Goal: Information Seeking & Learning: Learn about a topic

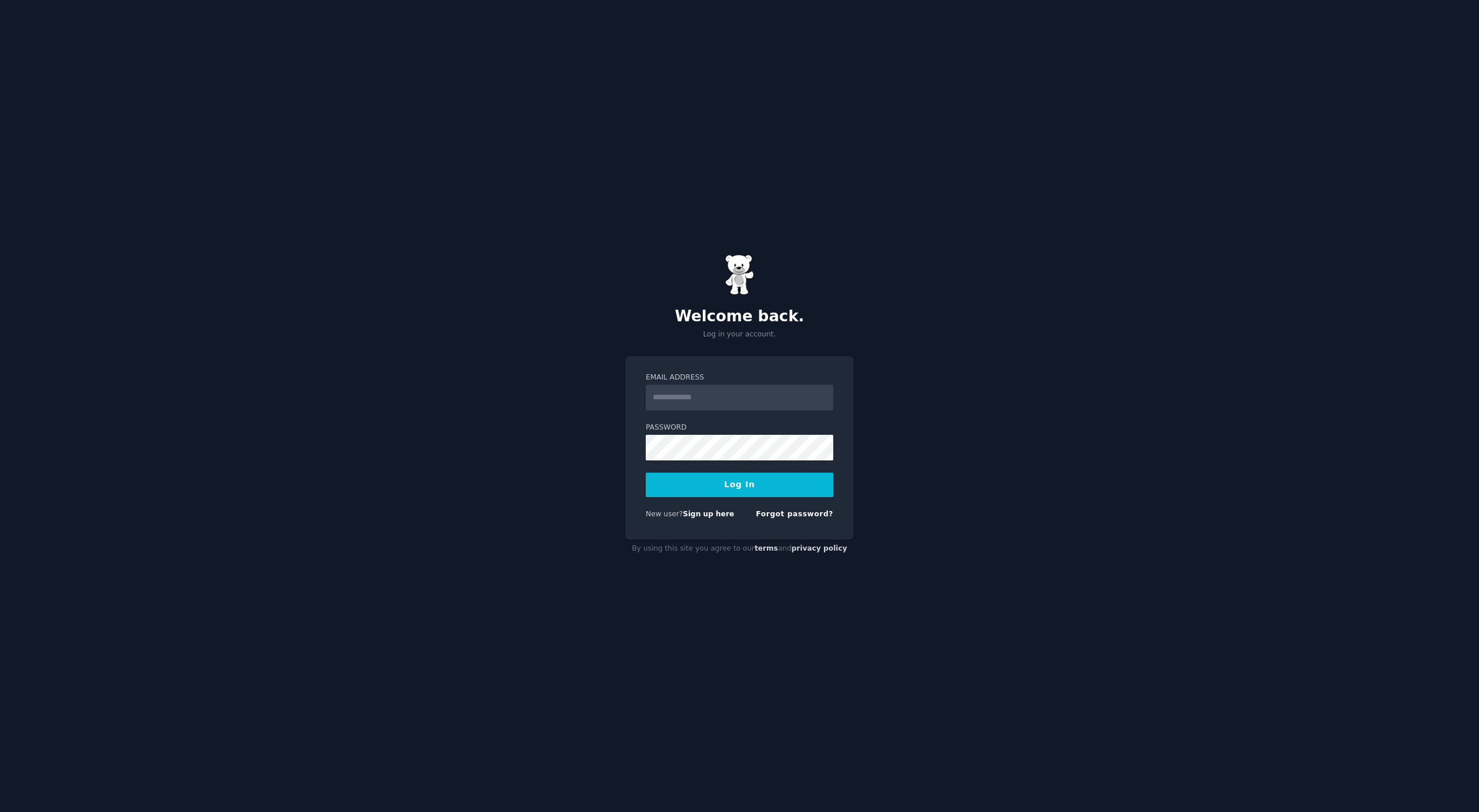
click at [740, 380] on label "Email Address" at bounding box center [740, 377] width 187 height 10
click at [740, 385] on input "Email Address" at bounding box center [740, 398] width 187 height 26
click at [740, 383] on div "Email Address" at bounding box center [740, 391] width 187 height 38
click at [735, 386] on input "Email Address" at bounding box center [740, 398] width 187 height 26
type input "**********"
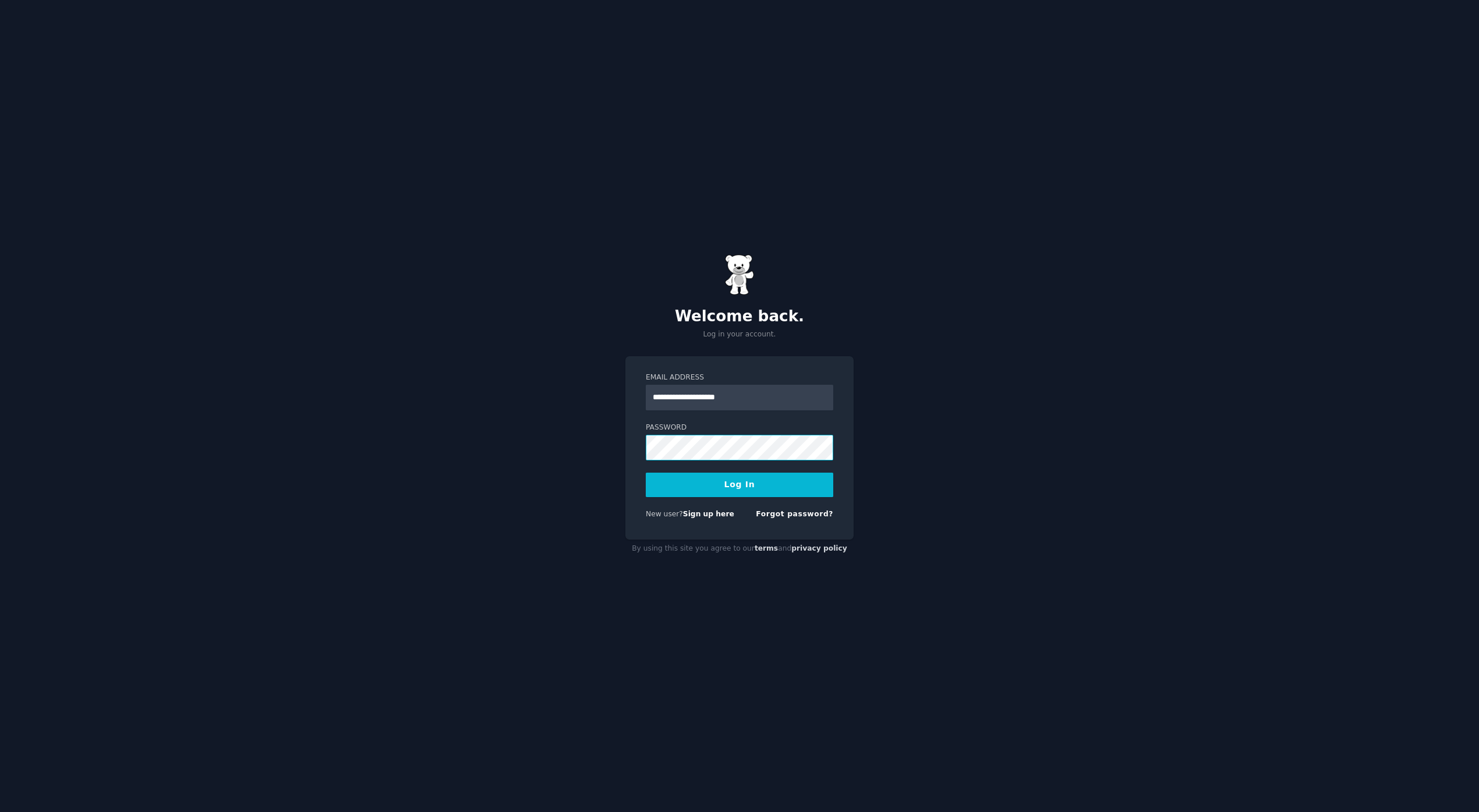
click at [646, 473] on button "Log In" at bounding box center [740, 485] width 187 height 24
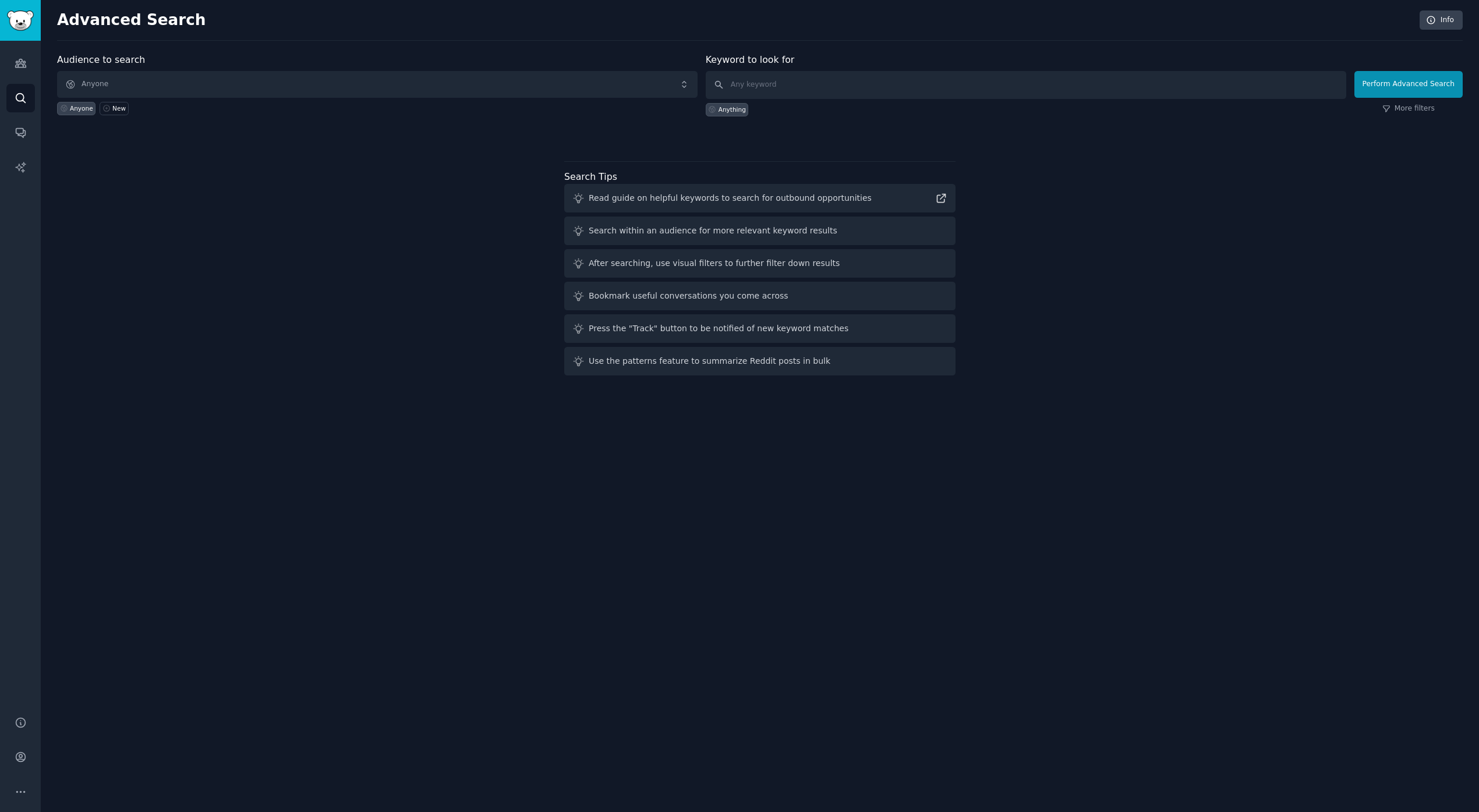
click at [218, 196] on div "Audience to search Anyone Anyone New Keyword to look for Anything Perform Advan…" at bounding box center [760, 217] width 1406 height 327
click at [25, 141] on link "Conversations" at bounding box center [20, 132] width 29 height 29
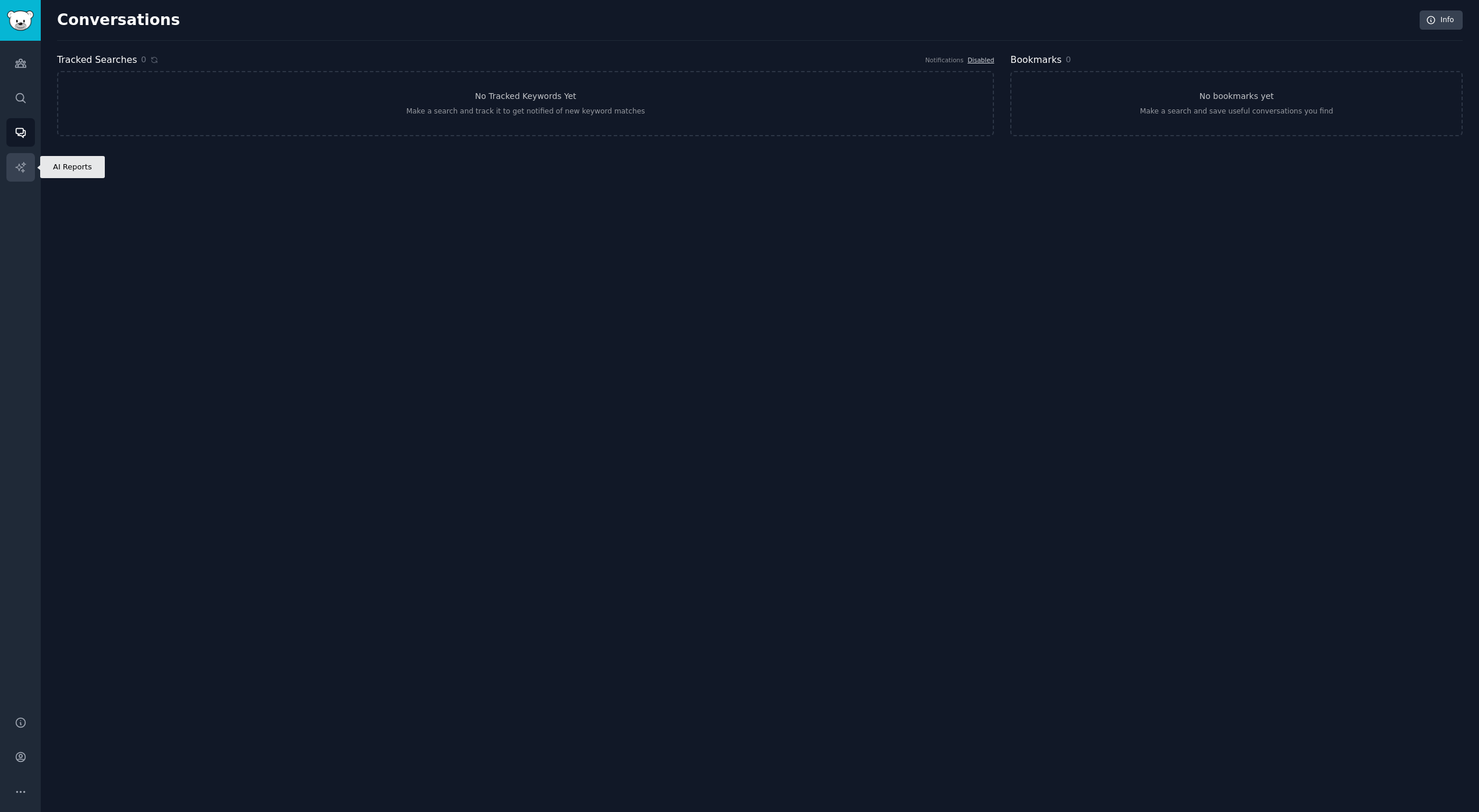
click at [22, 159] on link "AI Reports" at bounding box center [20, 167] width 29 height 29
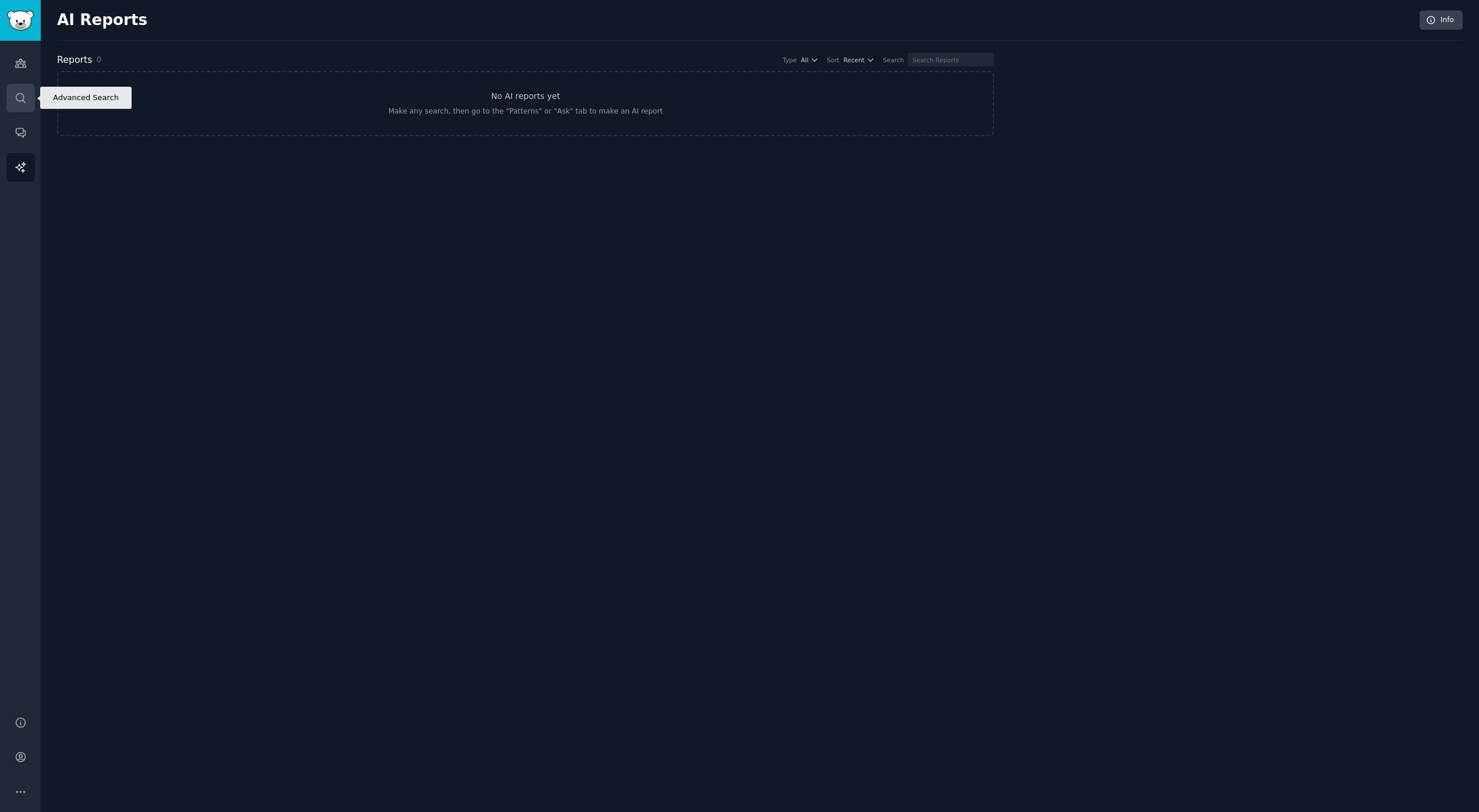
click at [19, 94] on icon "Sidebar" at bounding box center [20, 98] width 12 height 12
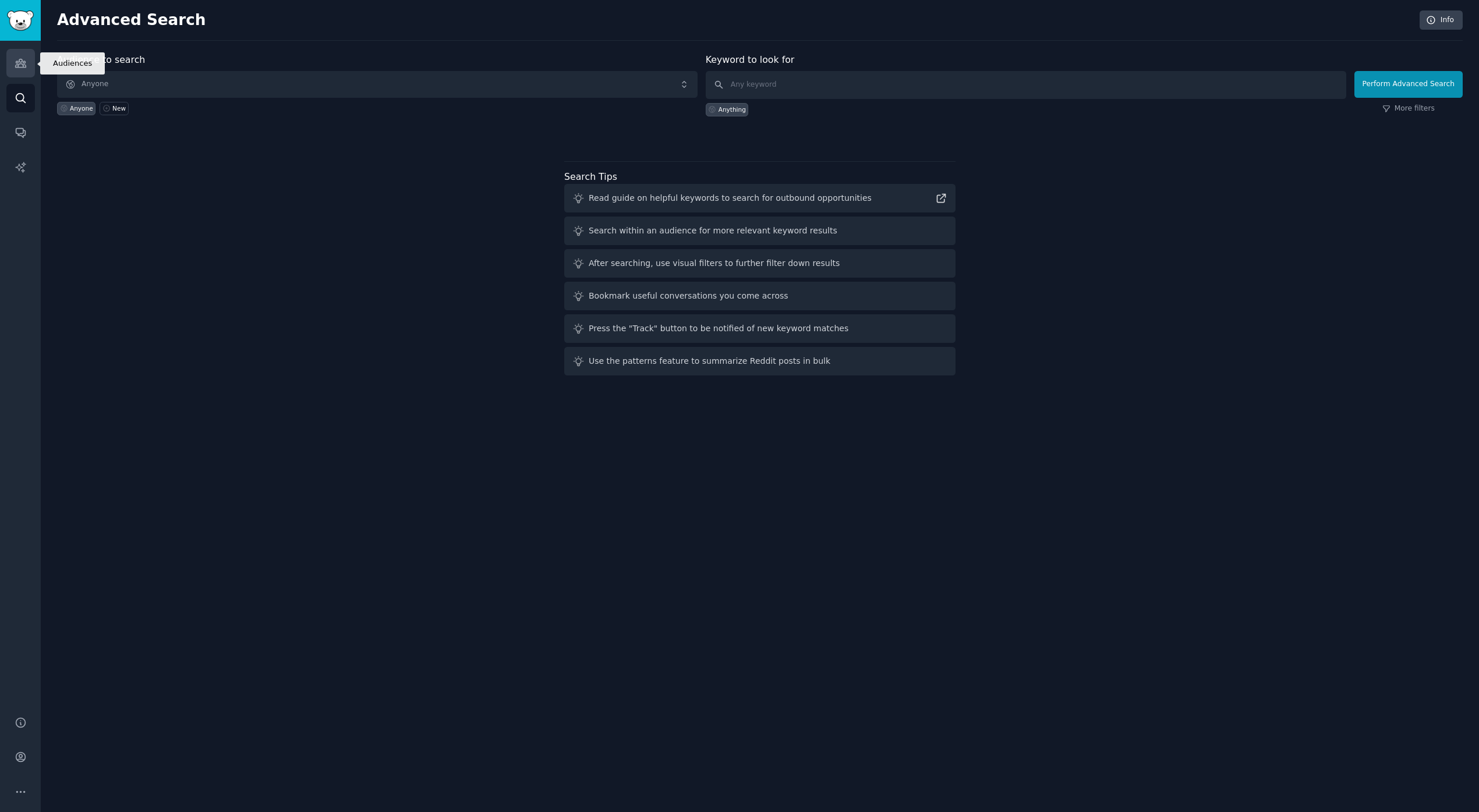
click at [22, 64] on icon "Sidebar" at bounding box center [20, 64] width 10 height 8
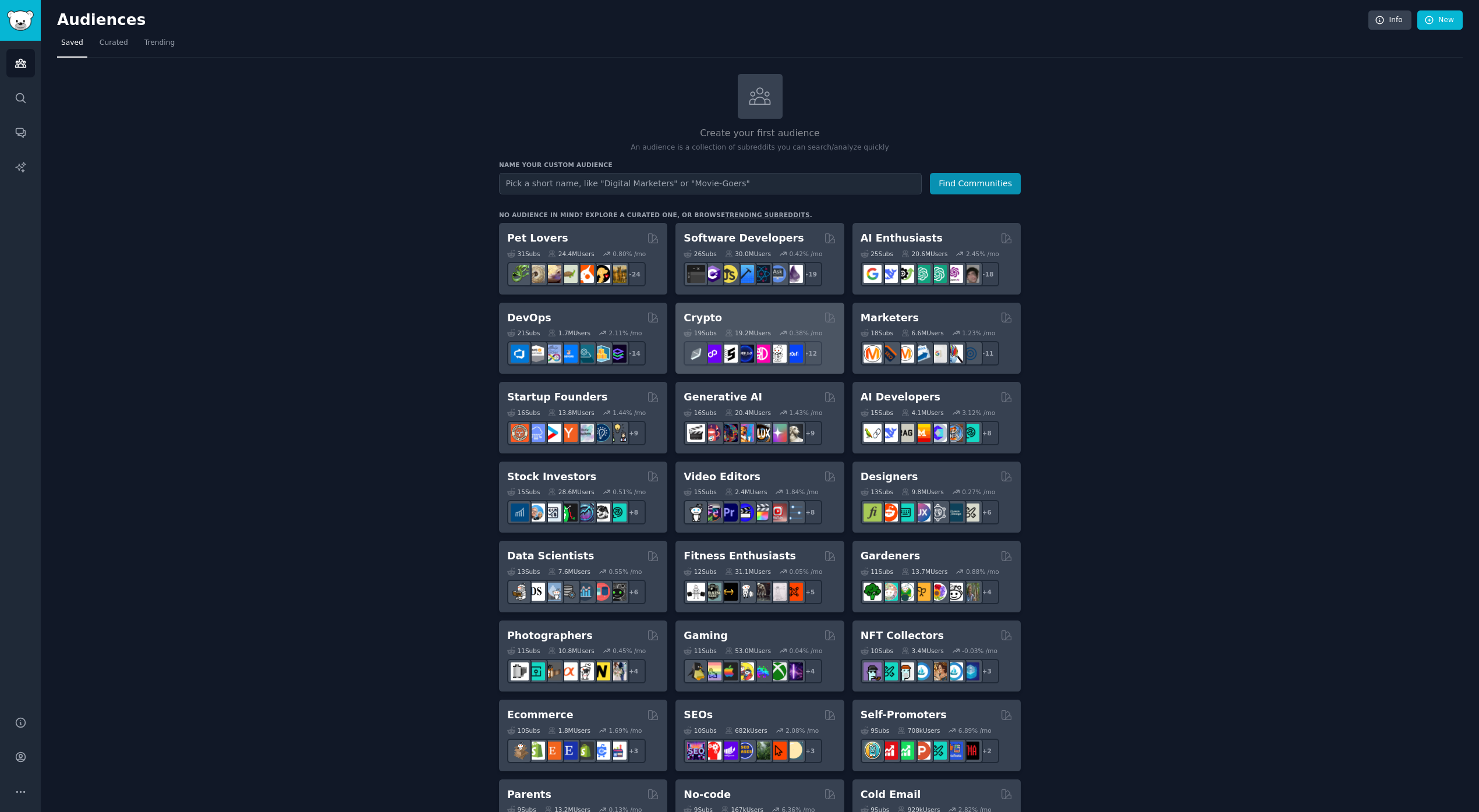
click at [770, 318] on div "Crypto" at bounding box center [759, 318] width 152 height 15
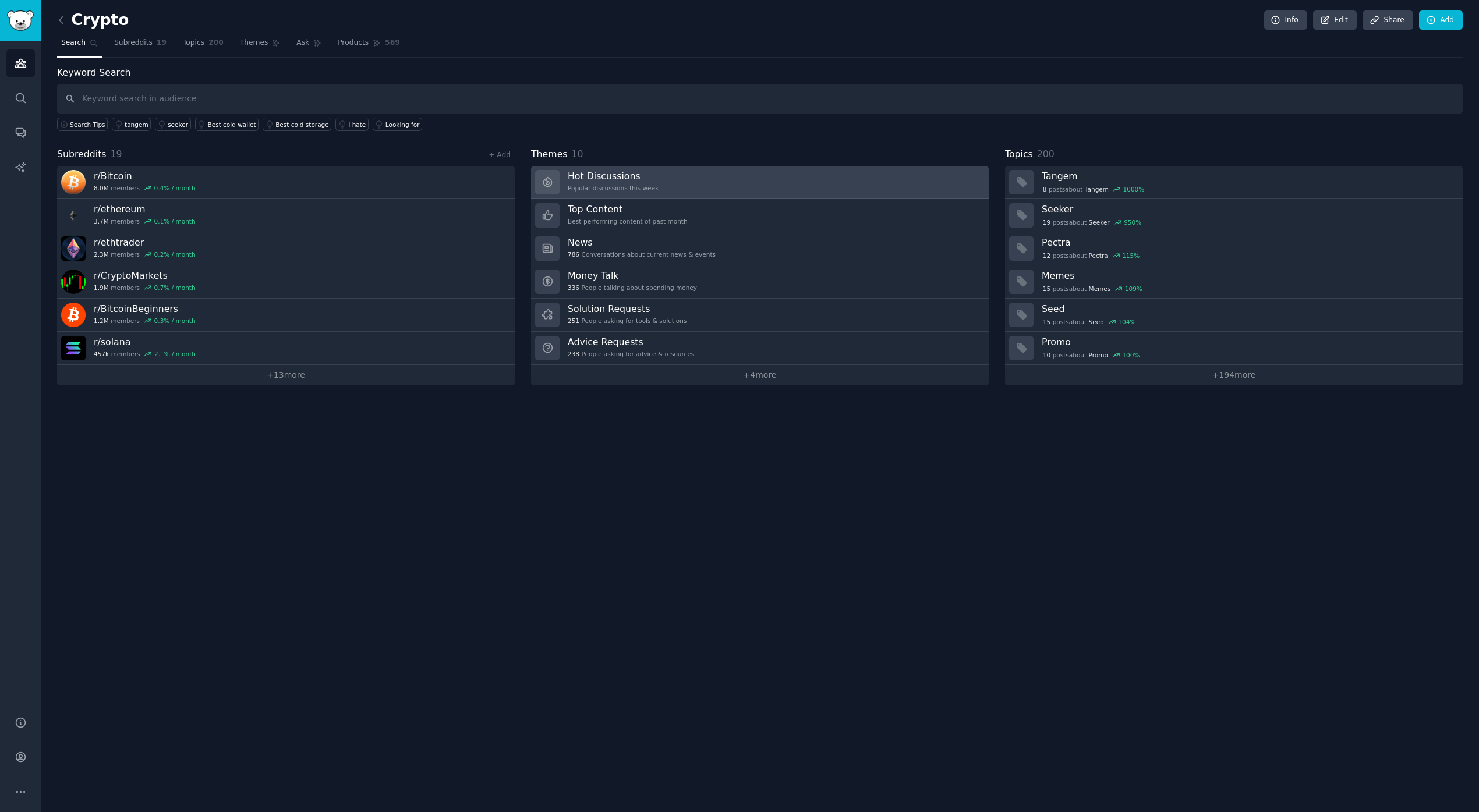
click at [612, 187] on div "Popular discussions this week" at bounding box center [613, 188] width 91 height 8
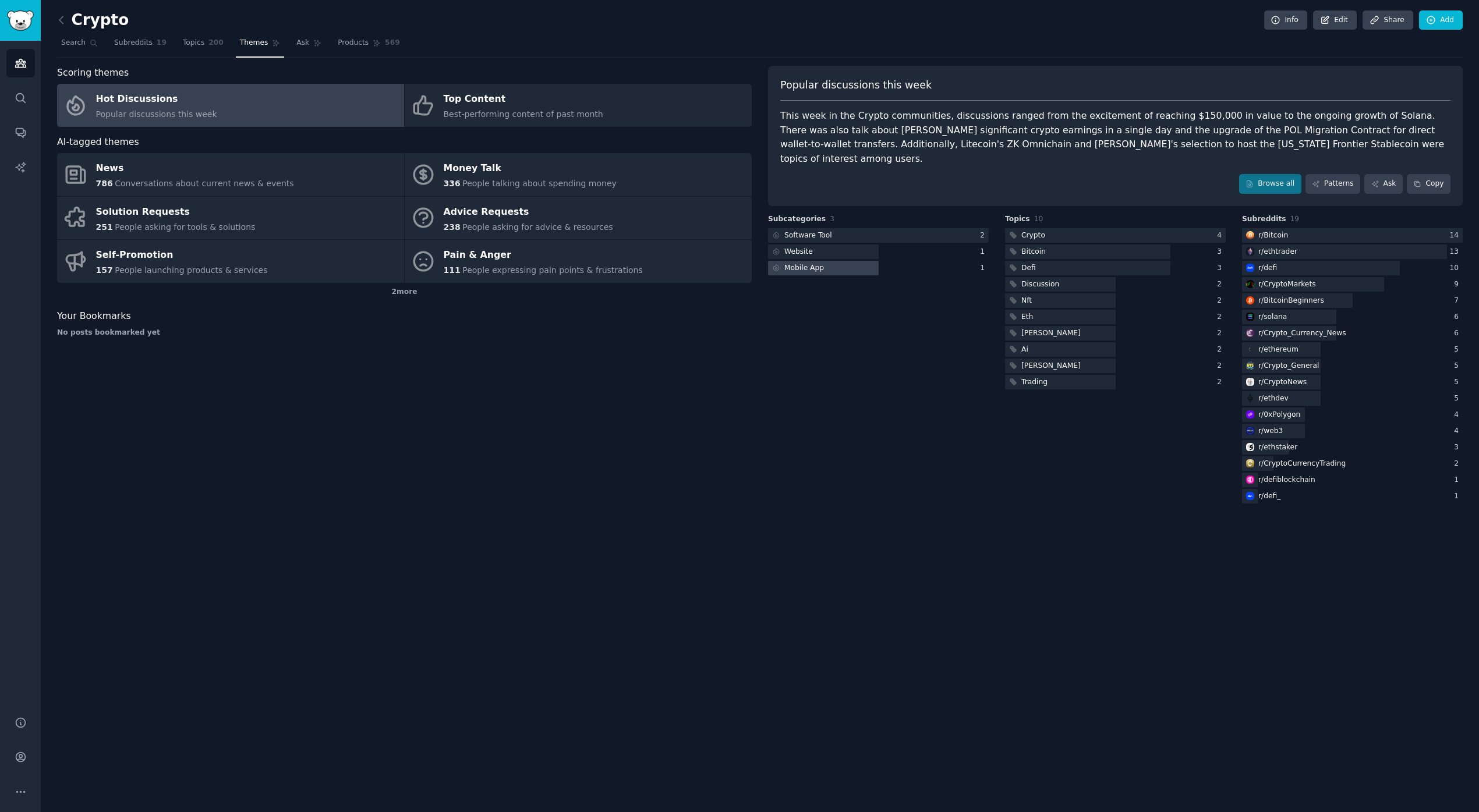
click at [837, 261] on div at bounding box center [823, 268] width 110 height 15
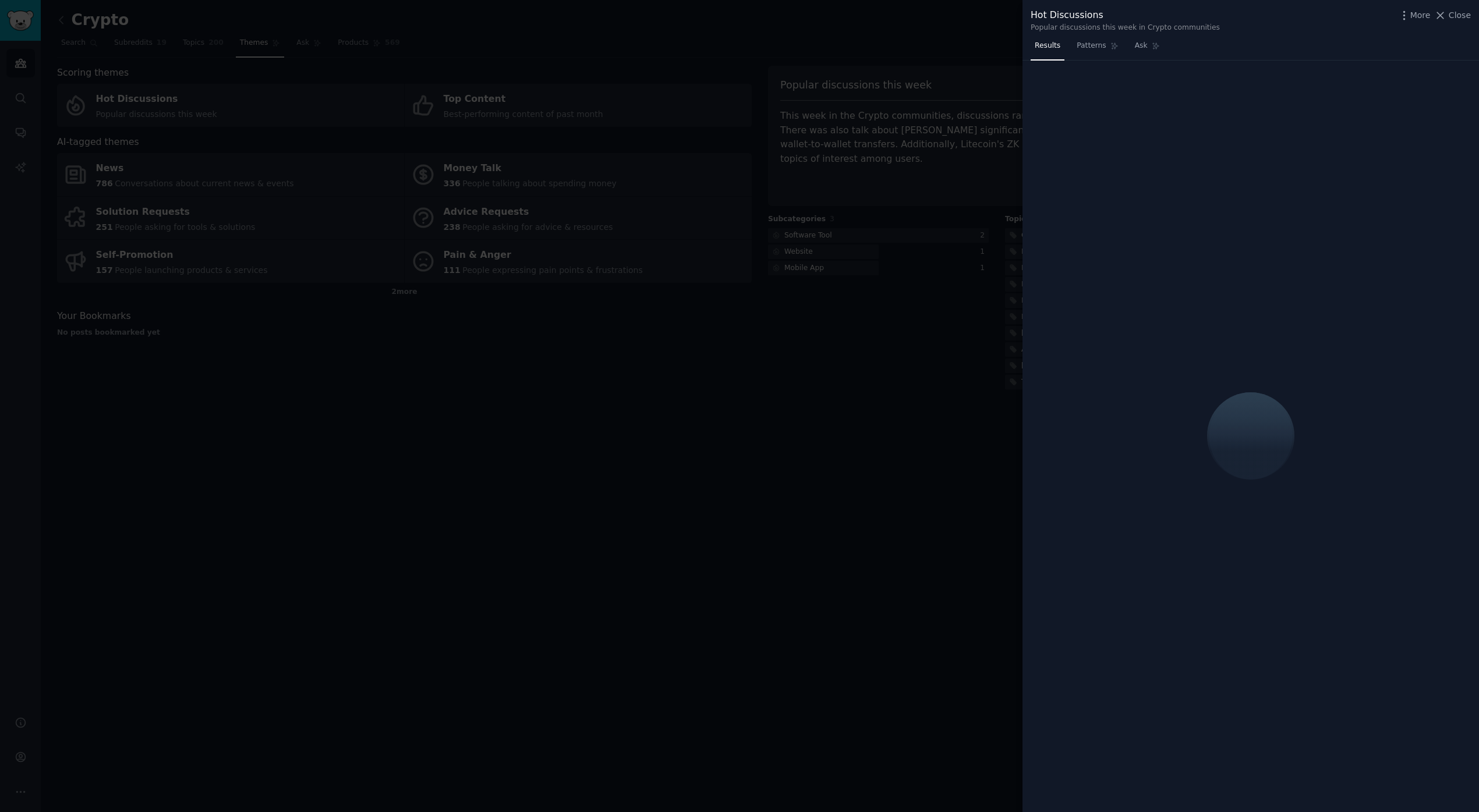
click at [1277, 73] on div at bounding box center [1250, 437] width 456 height 752
click at [515, 396] on div at bounding box center [740, 406] width 1479 height 812
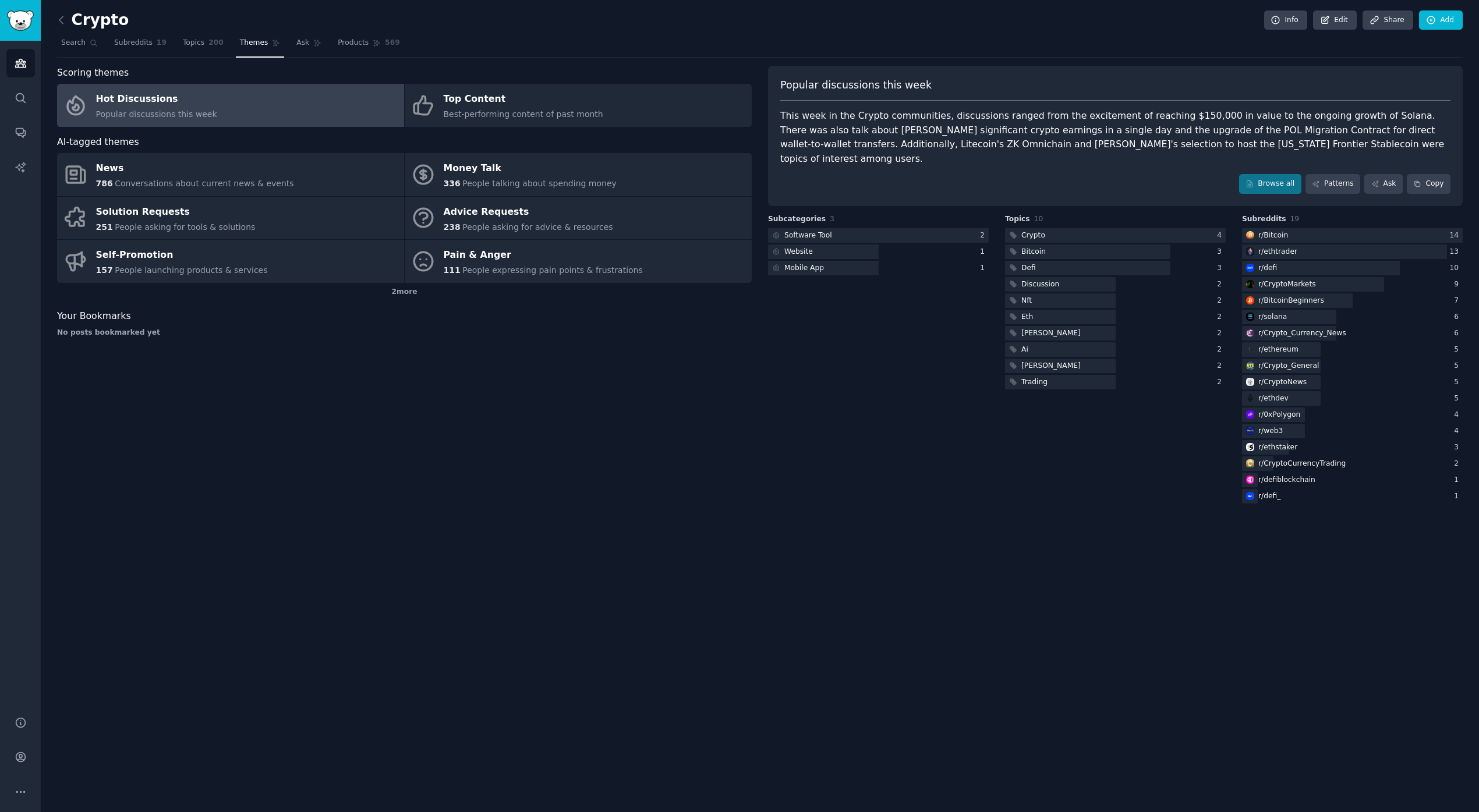
click at [191, 102] on div "Hot Discussions" at bounding box center [156, 99] width 121 height 19
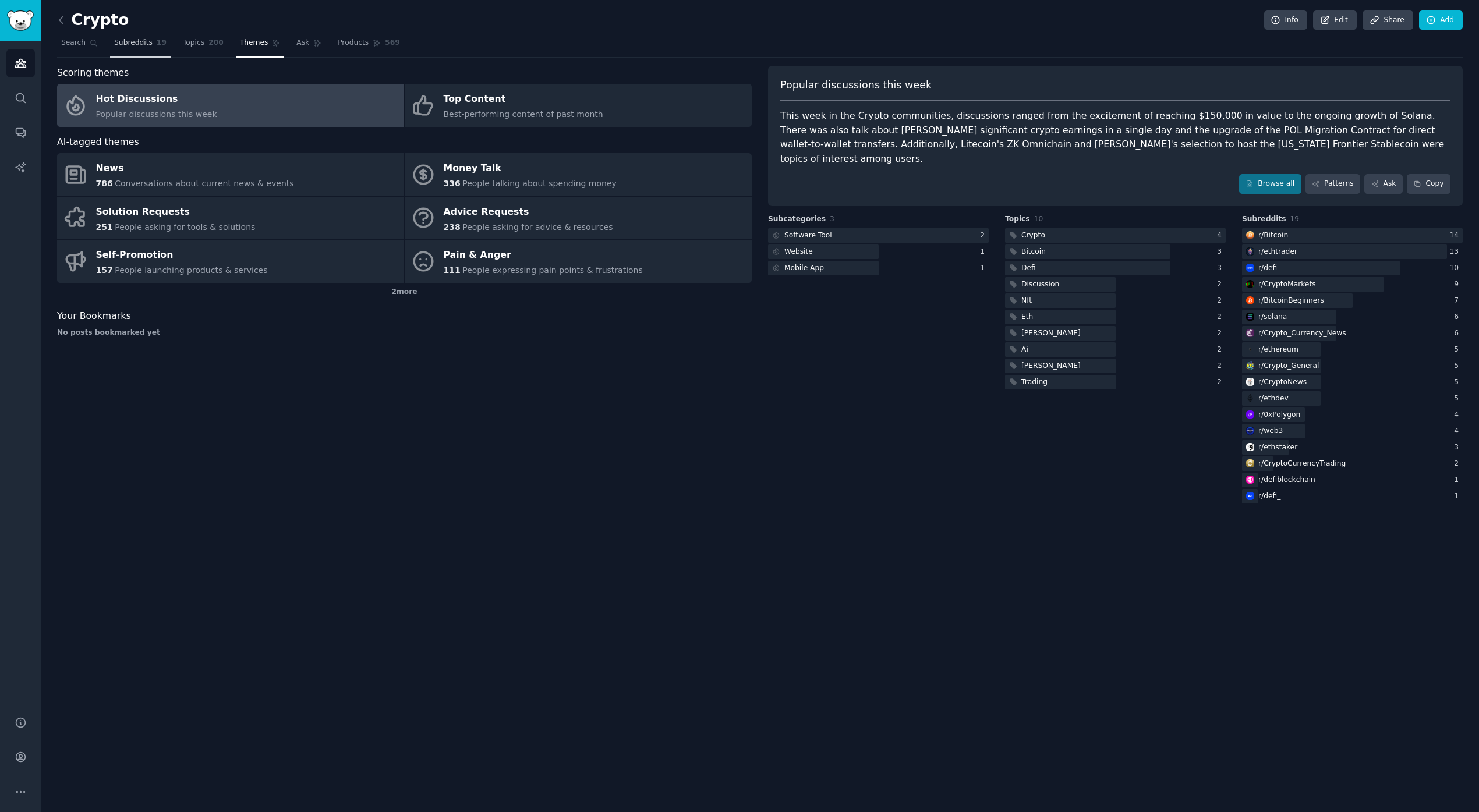
click at [116, 43] on span "Subreddits" at bounding box center [133, 43] width 38 height 10
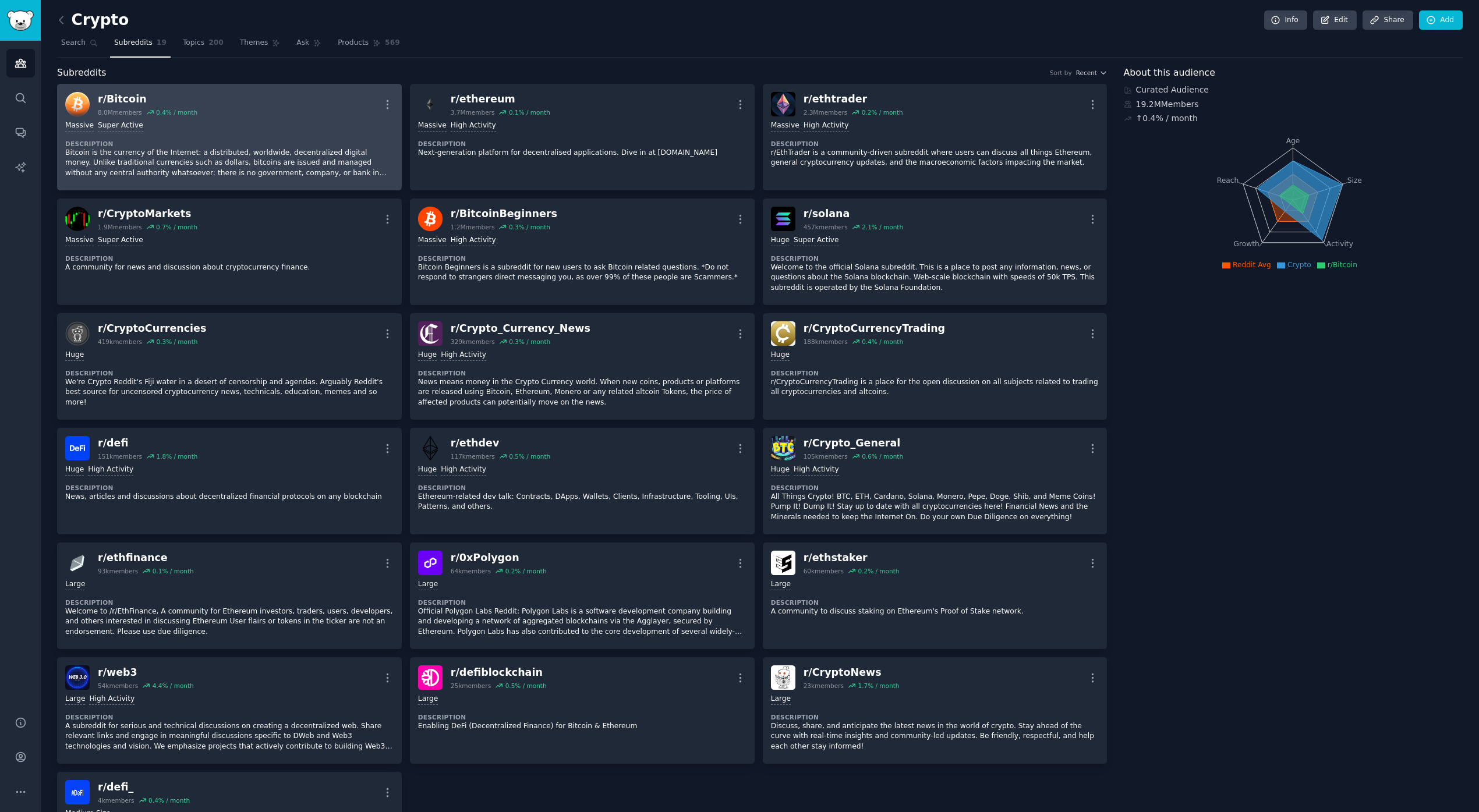
click at [213, 115] on div "r/ Bitcoin 8.0M members 0.4 % / month More" at bounding box center [229, 104] width 329 height 24
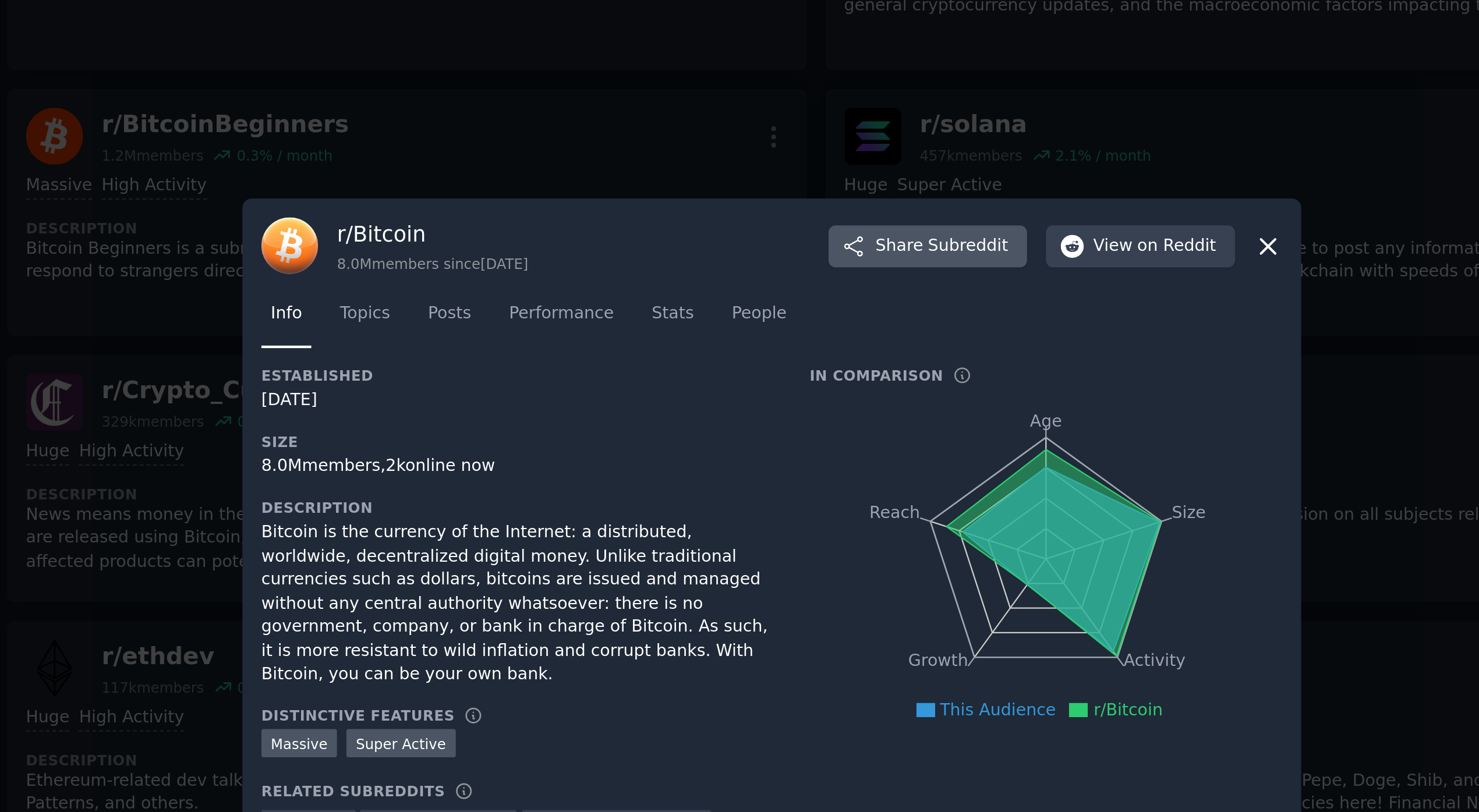
click at [812, 276] on button "Share Subreddit" at bounding box center [807, 266] width 85 height 19
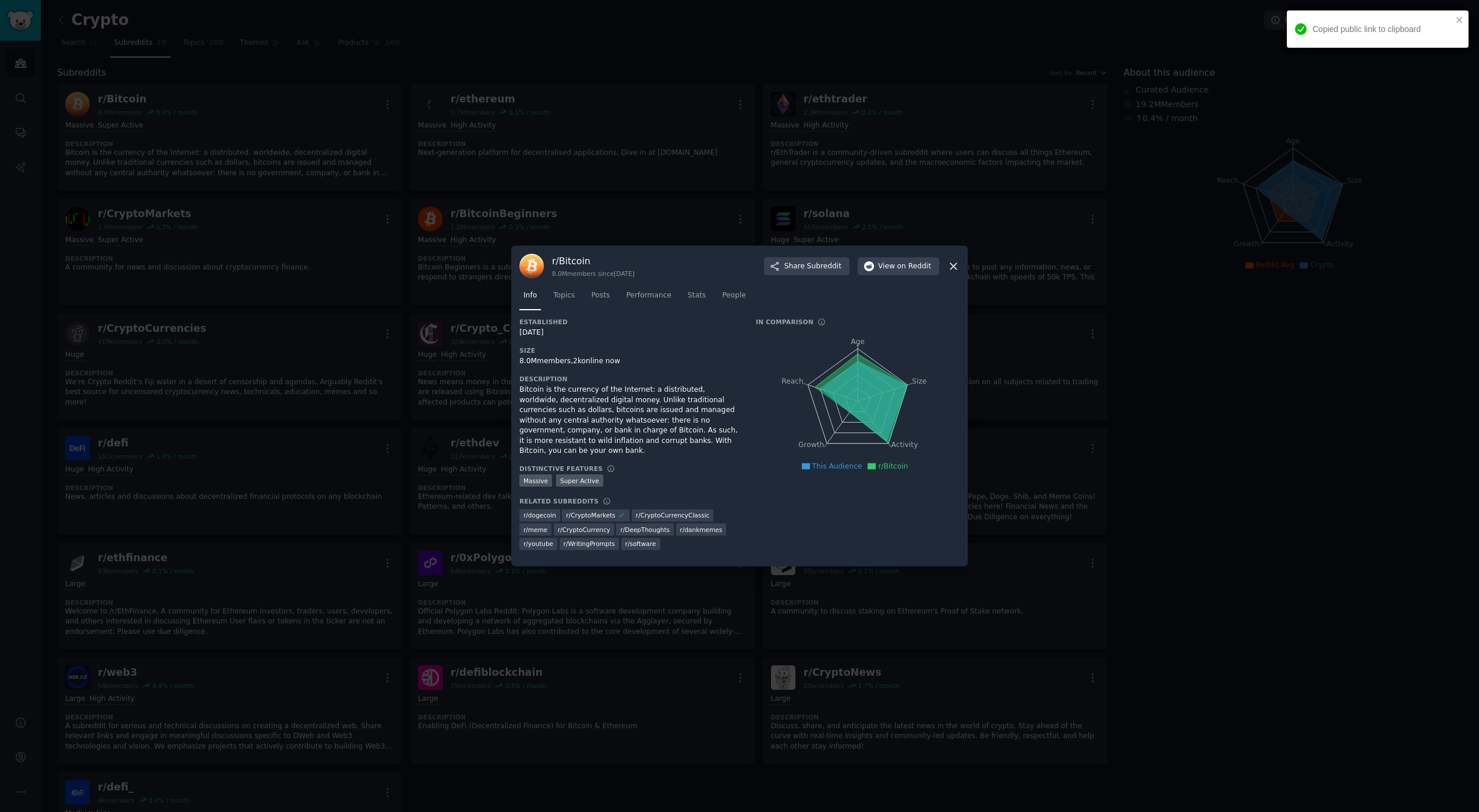
click at [472, 103] on div at bounding box center [740, 406] width 1479 height 812
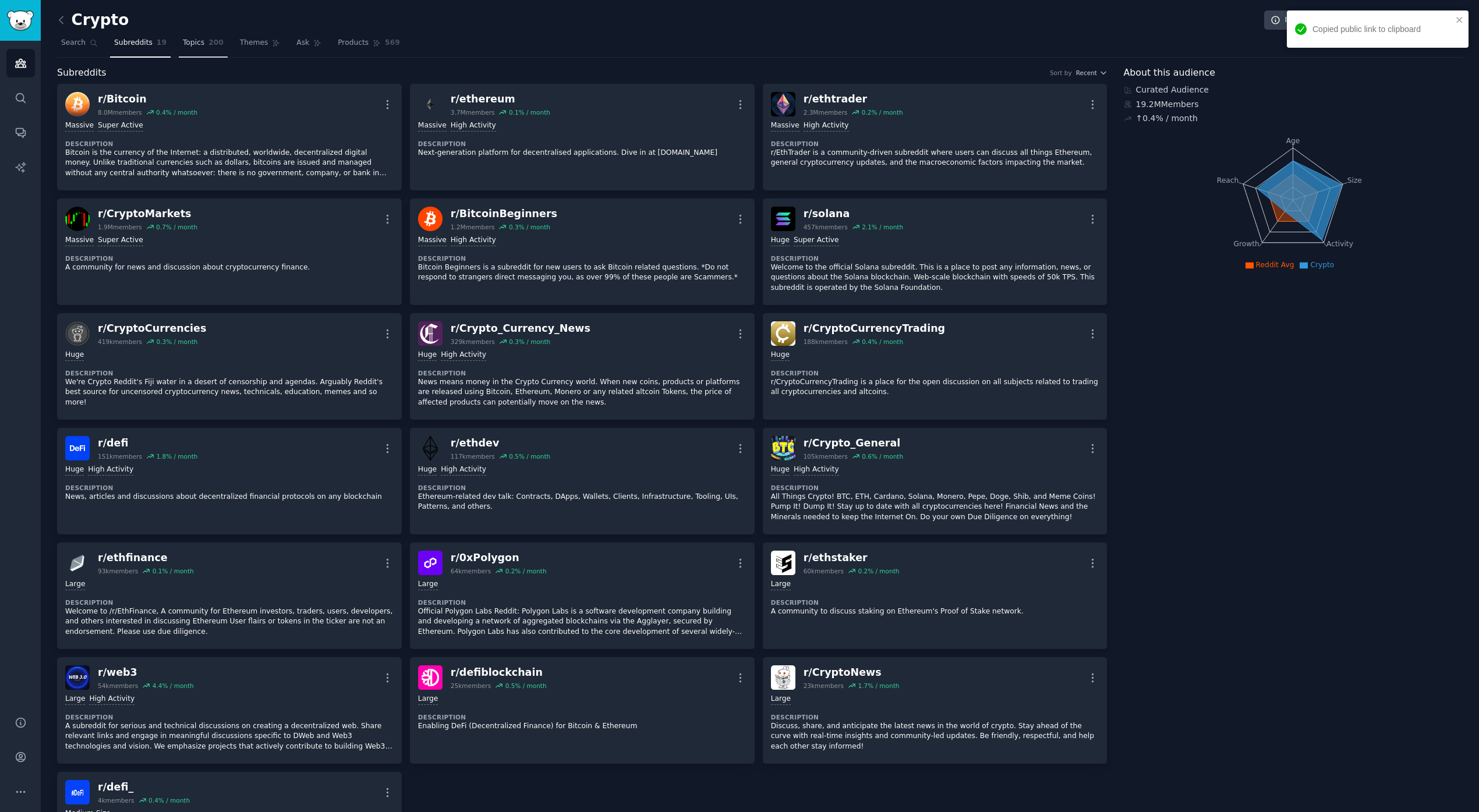
click at [198, 41] on span "Topics" at bounding box center [194, 43] width 22 height 10
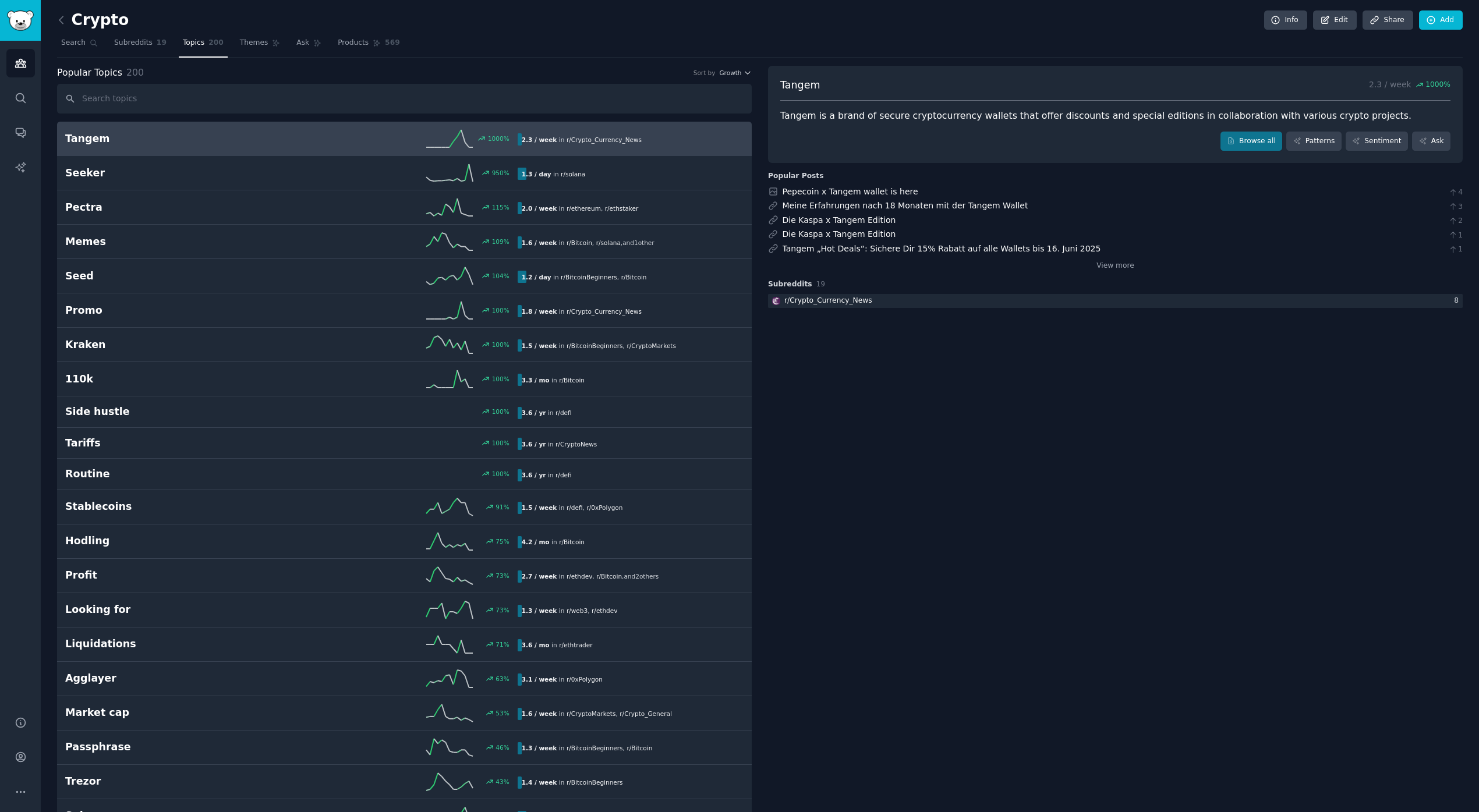
click at [736, 78] on div "Popular Topics 200 Sort by Growth" at bounding box center [405, 73] width 695 height 15
click at [738, 71] on span "Growth" at bounding box center [730, 73] width 22 height 8
click at [719, 116] on div "Velocity" at bounding box center [693, 115] width 108 height 20
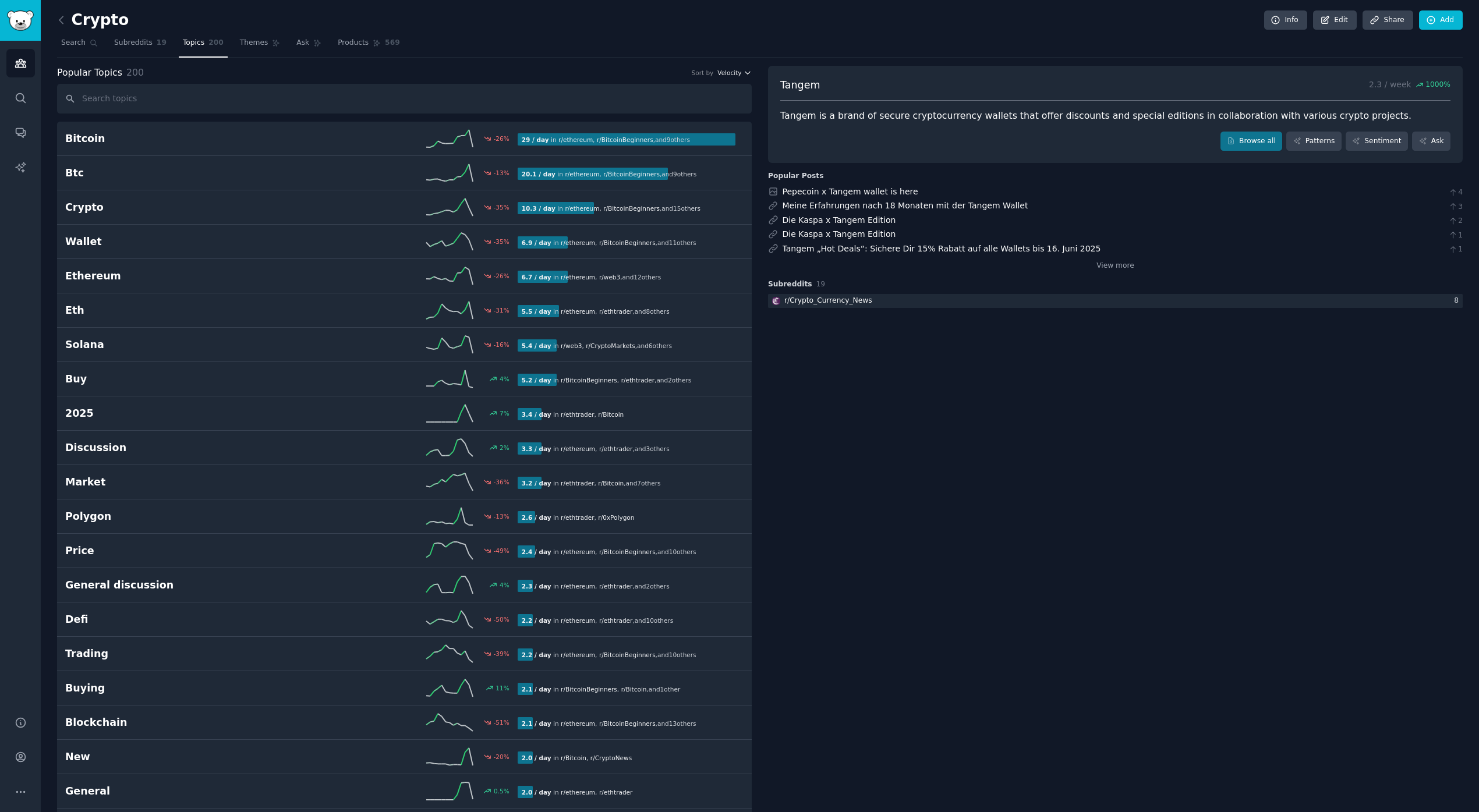
click at [741, 69] on button "Velocity" at bounding box center [734, 73] width 34 height 8
click at [725, 90] on div "Growth" at bounding box center [693, 95] width 108 height 20
